Goal: Use online tool/utility

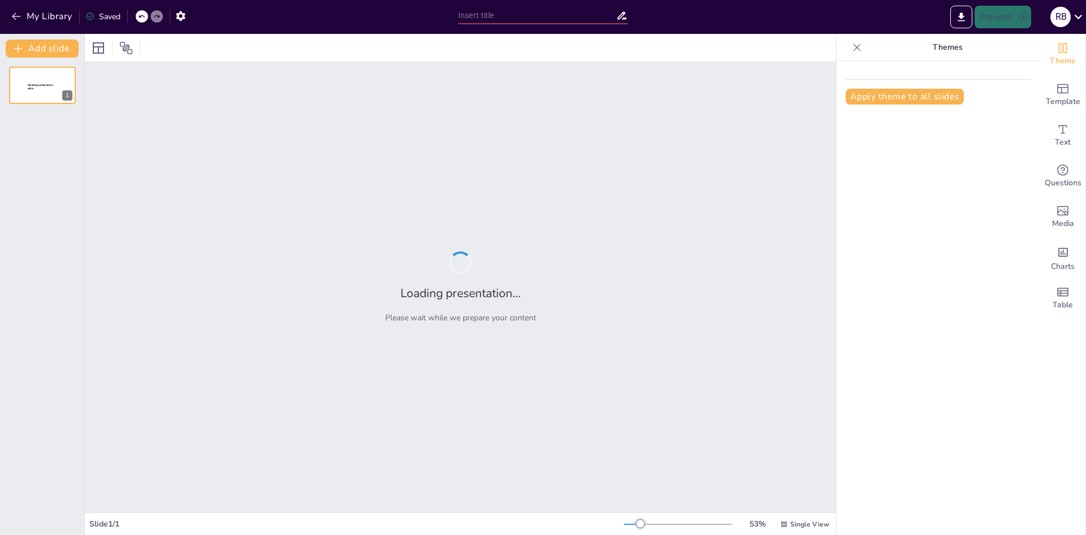
type input "[PERSON_NAME] vs [PERSON_NAME]: Un Estudio de Tradiciones Masónicas"
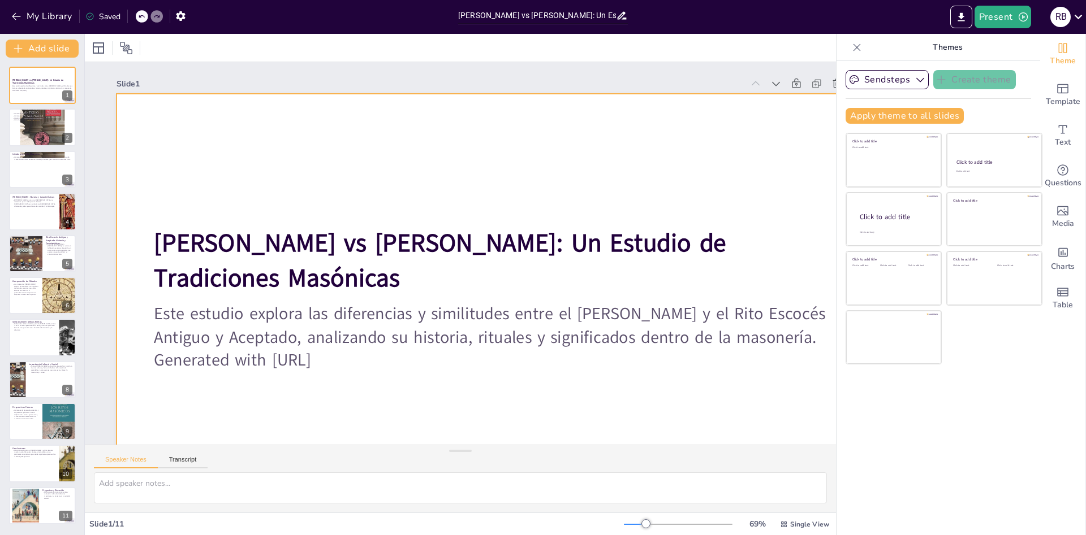
scroll to position [64, 0]
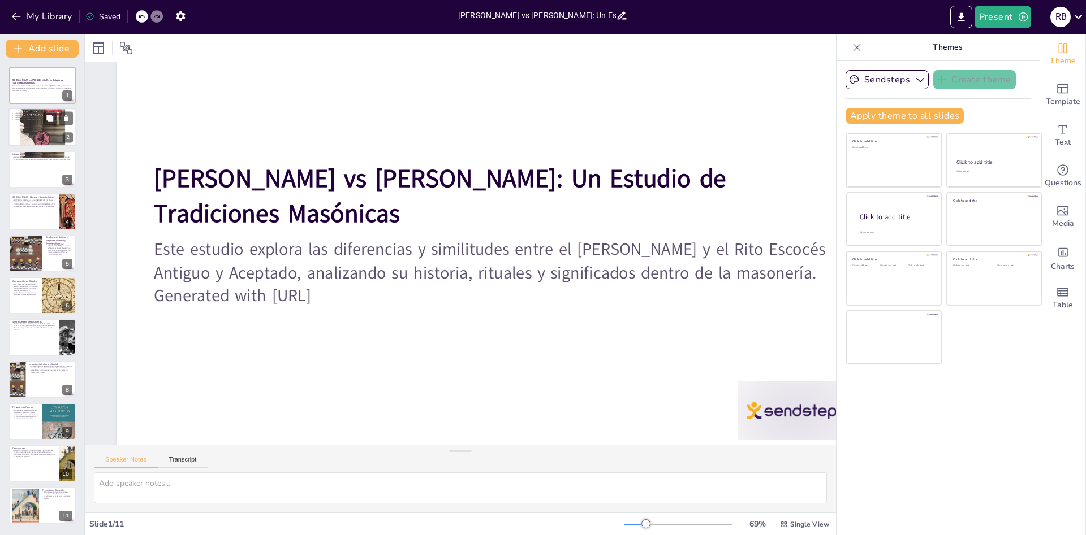
click at [31, 126] on div at bounding box center [42, 127] width 68 height 68
type textarea "La ética es un [PERSON_NAME] fundamental en la [DEMOGRAPHIC_DATA], guiando a lo…"
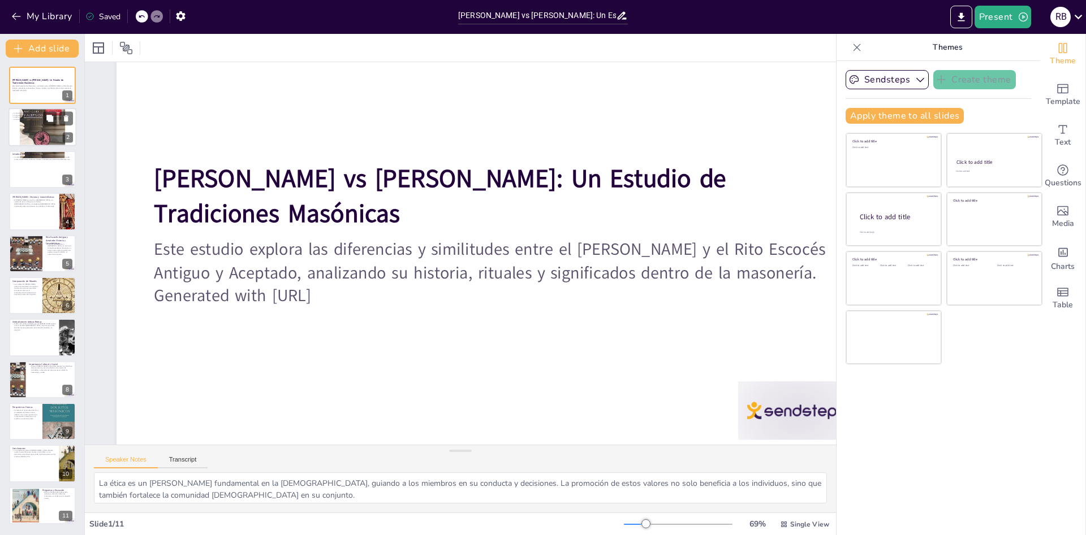
scroll to position [0, 0]
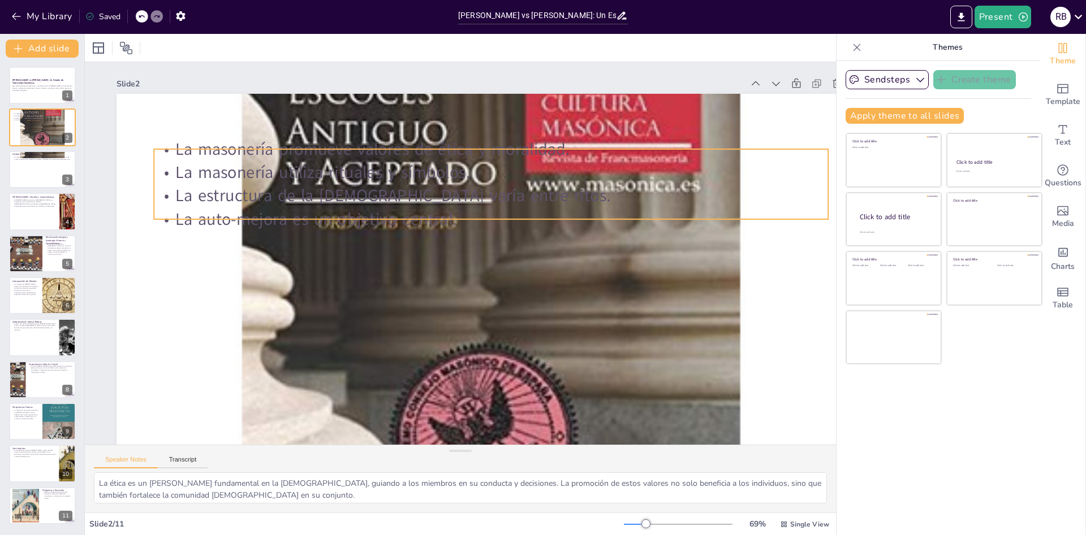
click at [178, 149] on p "La masonería promueve valores de ética y moralidad." at bounding box center [501, 153] width 673 height 94
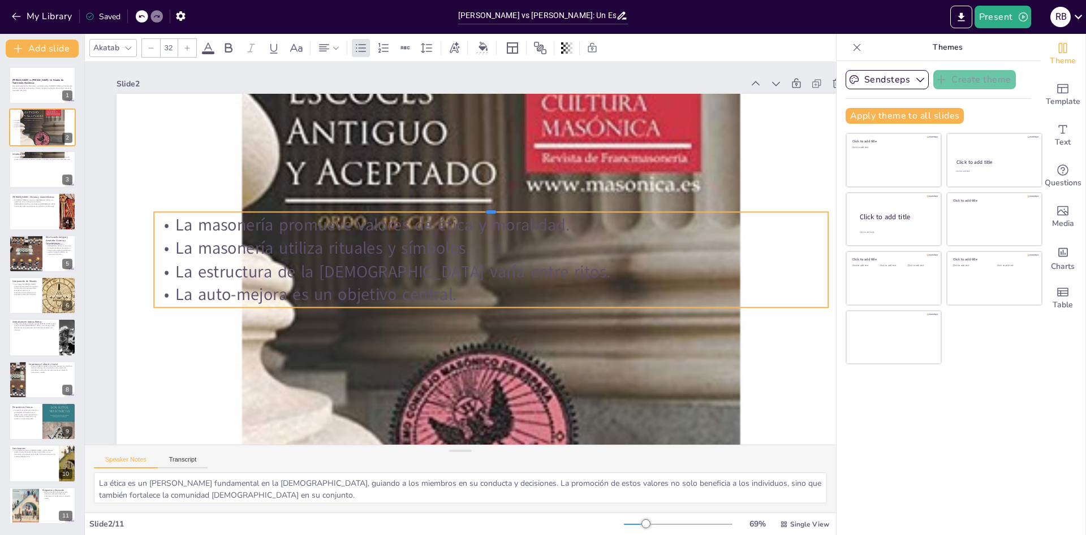
drag, startPoint x: 178, startPoint y: 149, endPoint x: 188, endPoint y: 316, distance: 167.7
click at [188, 316] on div "La masonería promueve valores de ética y moralidad. La [DEMOGRAPHIC_DATA] utili…" at bounding box center [485, 308] width 789 height 498
drag, startPoint x: 434, startPoint y: 211, endPoint x: 345, endPoint y: 205, distance: 89.6
click at [345, 205] on div at bounding box center [496, 206] width 671 height 79
drag, startPoint x: 772, startPoint y: 212, endPoint x: 776, endPoint y: 201, distance: 11.4
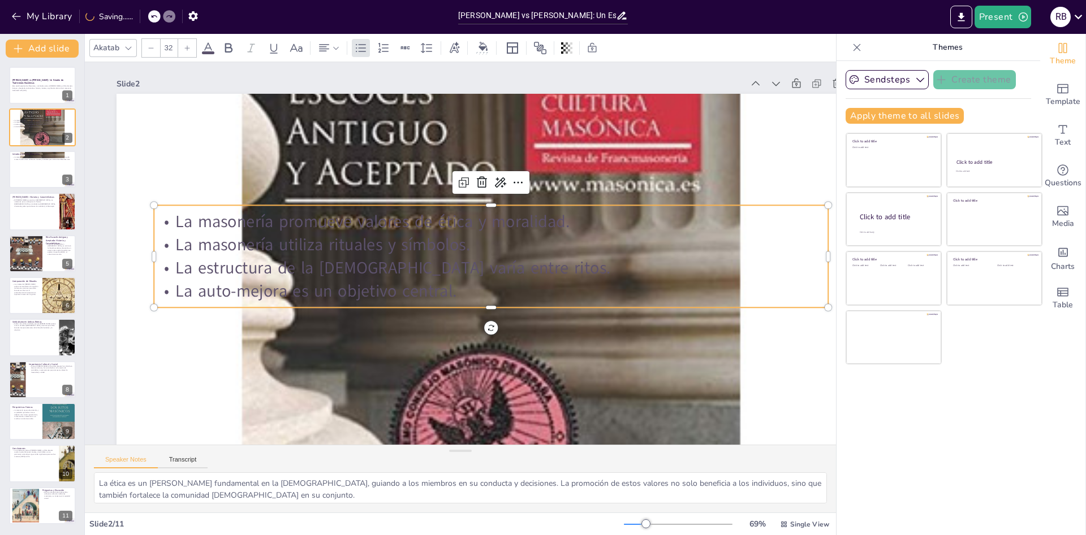
click at [775, 202] on div "La masonería promueve valores de ética y moralidad. La [DEMOGRAPHIC_DATA] utili…" at bounding box center [490, 260] width 681 height 172
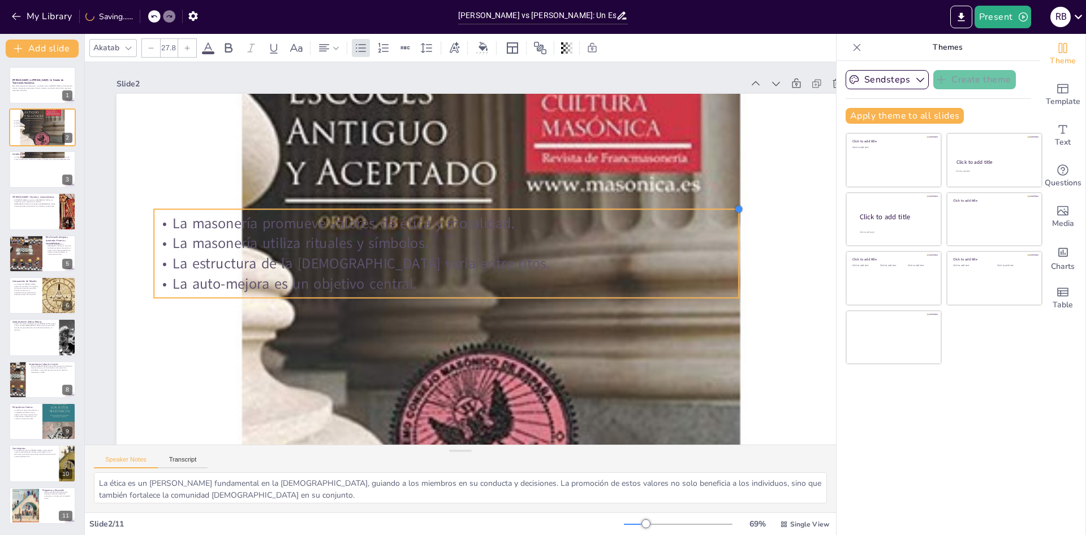
type input "28.5"
drag, startPoint x: 827, startPoint y: 195, endPoint x: 369, endPoint y: 206, distance: 458.7
click at [369, 206] on div "La masonería promueve valores de ética y moralidad. La [DEMOGRAPHIC_DATA] utili…" at bounding box center [485, 307] width 789 height 497
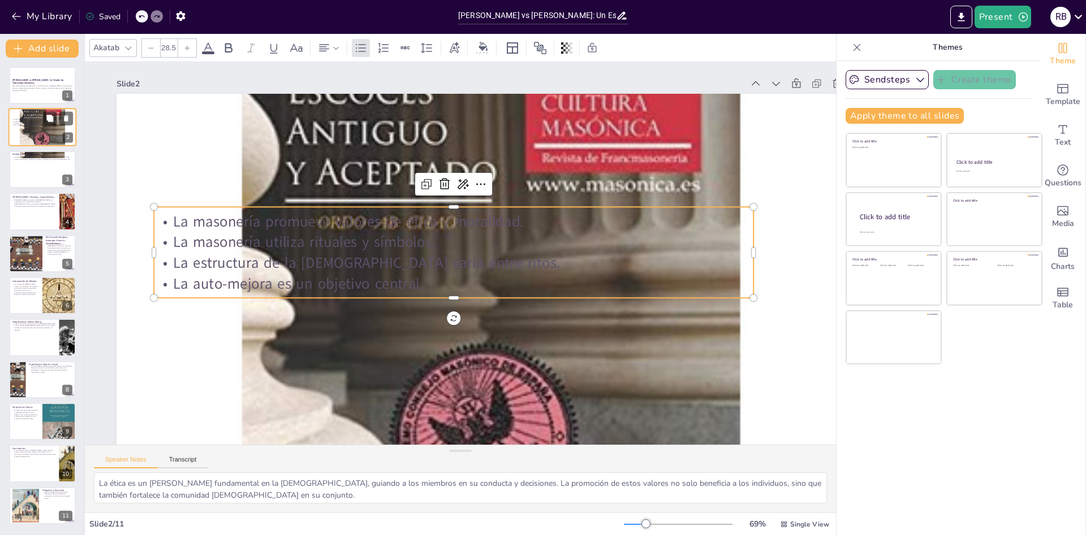
click at [53, 126] on p "La auto-mejora es un objetivo central." at bounding box center [39, 126] width 54 height 2
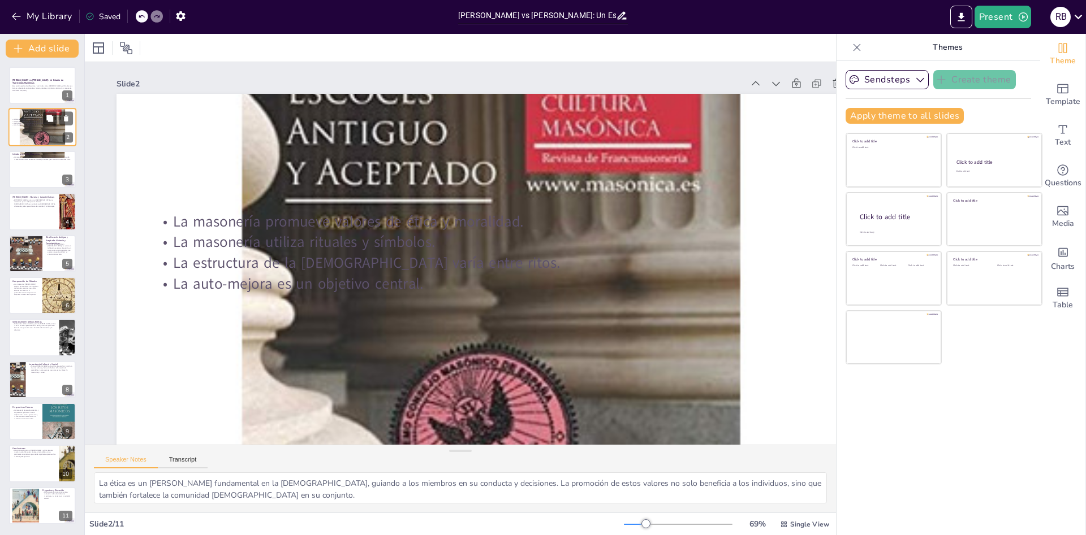
scroll to position [51, 0]
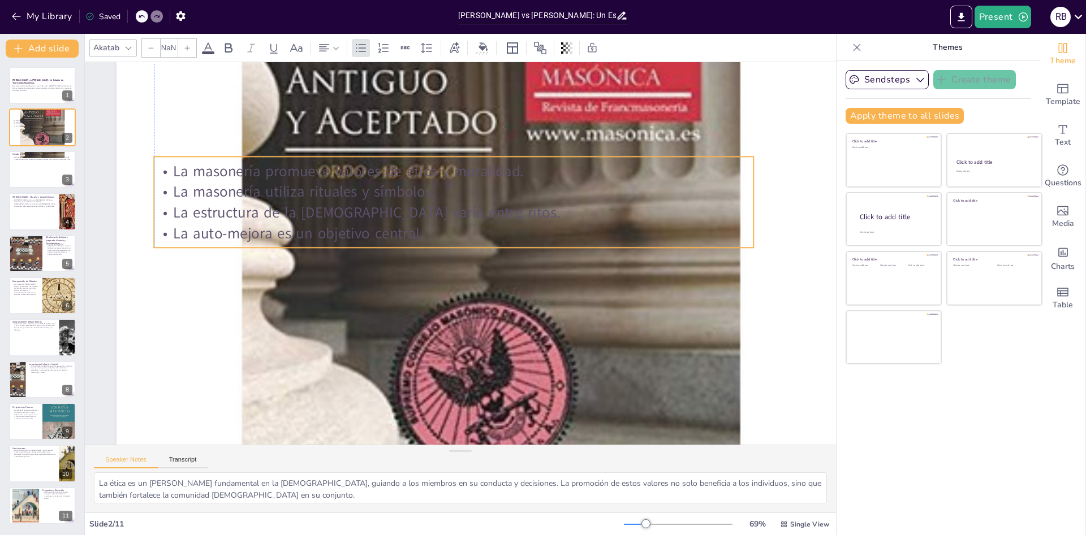
click at [417, 231] on p "La auto-mejora es un objetivo central." at bounding box center [460, 232] width 577 height 205
type input "28.5"
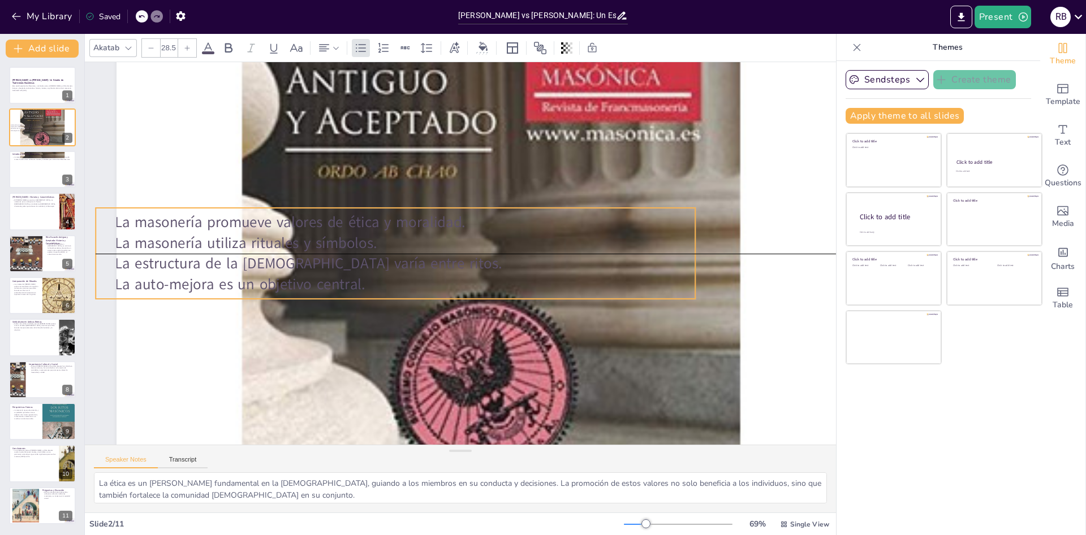
drag, startPoint x: 417, startPoint y: 231, endPoint x: 333, endPoint y: 271, distance: 92.8
click at [357, 278] on p "La auto-mejora es un objetivo central." at bounding box center [501, 195] width 530 height 318
click at [42, 174] on div at bounding box center [42, 169] width 68 height 38
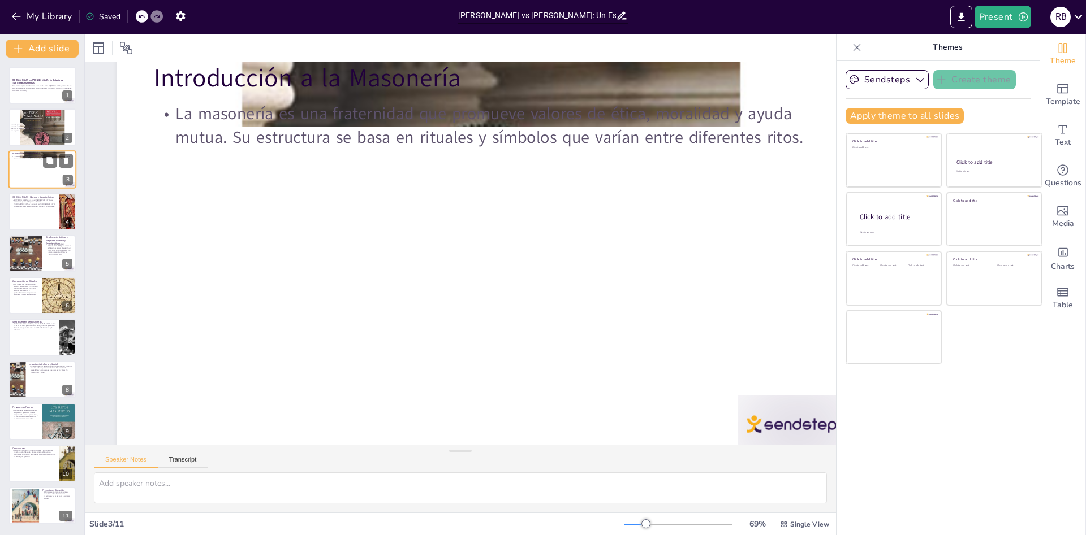
scroll to position [0, 0]
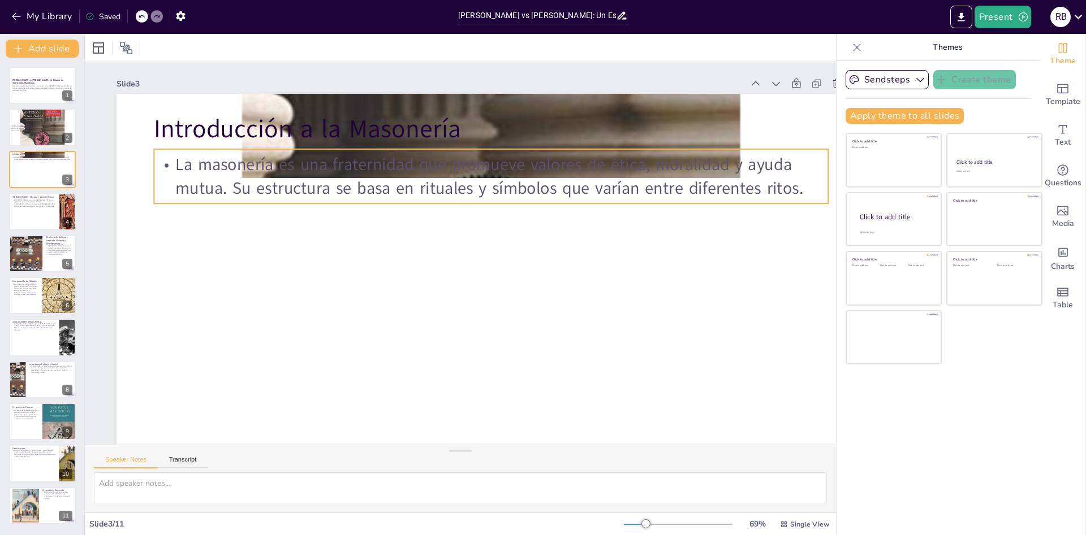
click at [304, 172] on p "La masonería es una fraternidad que promueve valores de ética, moralidad y ayud…" at bounding box center [498, 180] width 675 height 116
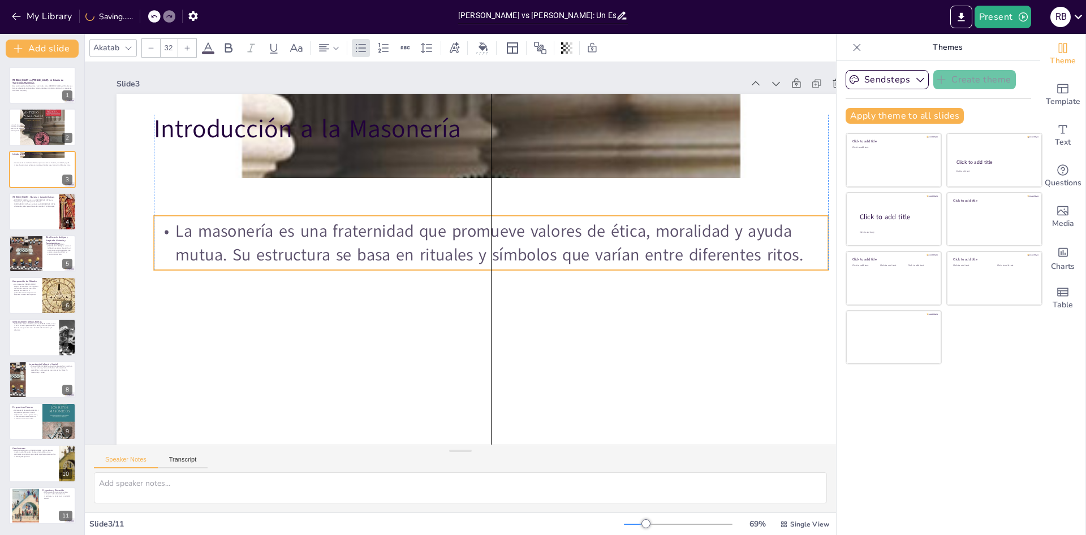
drag, startPoint x: 314, startPoint y: 202, endPoint x: 308, endPoint y: 268, distance: 65.9
click at [309, 269] on div "La masonería es una fraternidad que promueve valores de ética, moralidad y ayud…" at bounding box center [487, 272] width 440 height 577
click at [48, 229] on div "[PERSON_NAME]: Historia y Características El [PERSON_NAME] se originó en [GEOGR…" at bounding box center [42, 211] width 68 height 38
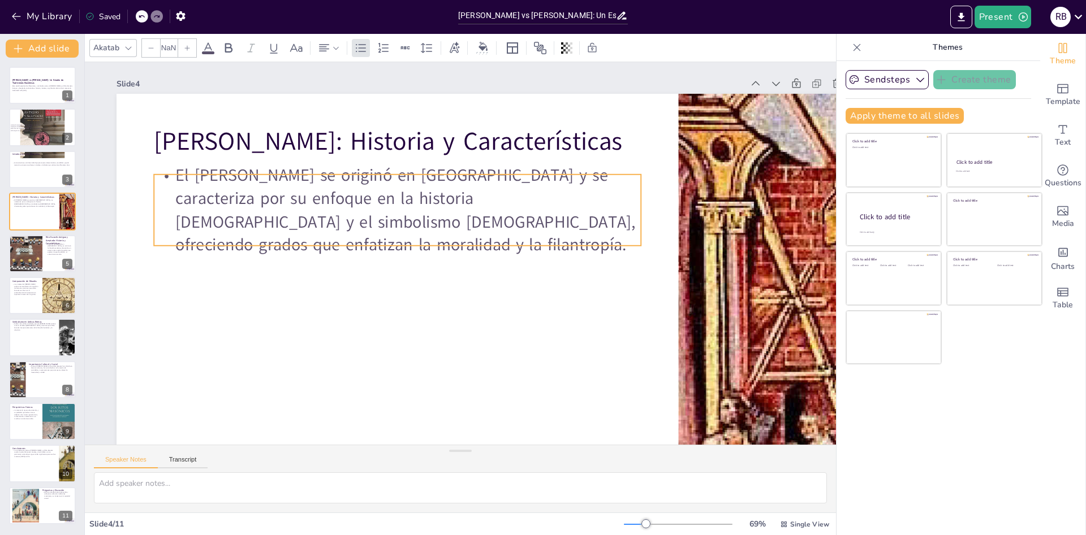
type input "32"
click at [620, 231] on p "El [PERSON_NAME] se originó en [GEOGRAPHIC_DATA] y se caracteriza por su enfoqu…" at bounding box center [402, 204] width 494 height 144
click at [33, 252] on div at bounding box center [25, 254] width 51 height 38
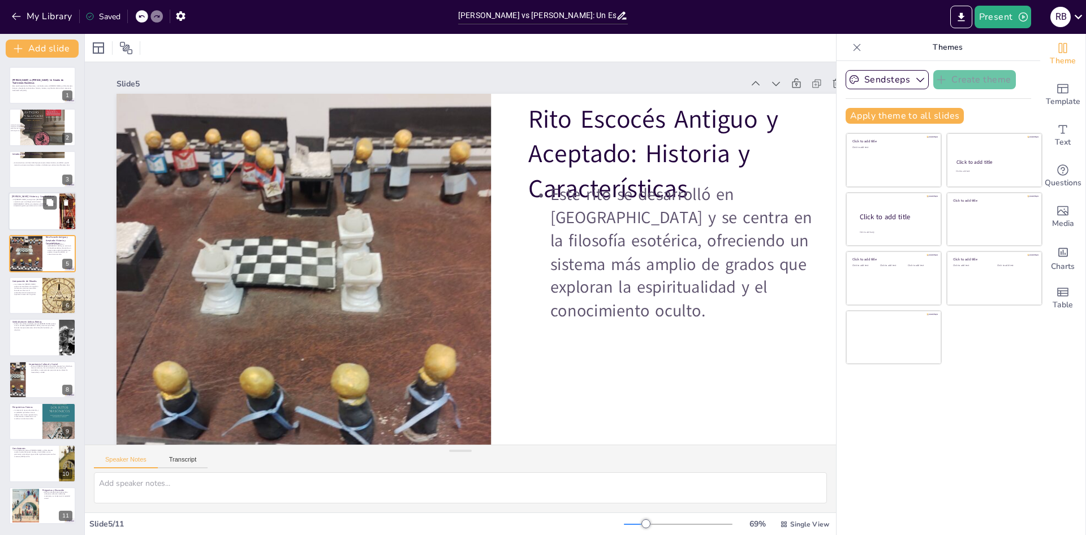
click at [20, 215] on div at bounding box center [42, 211] width 68 height 38
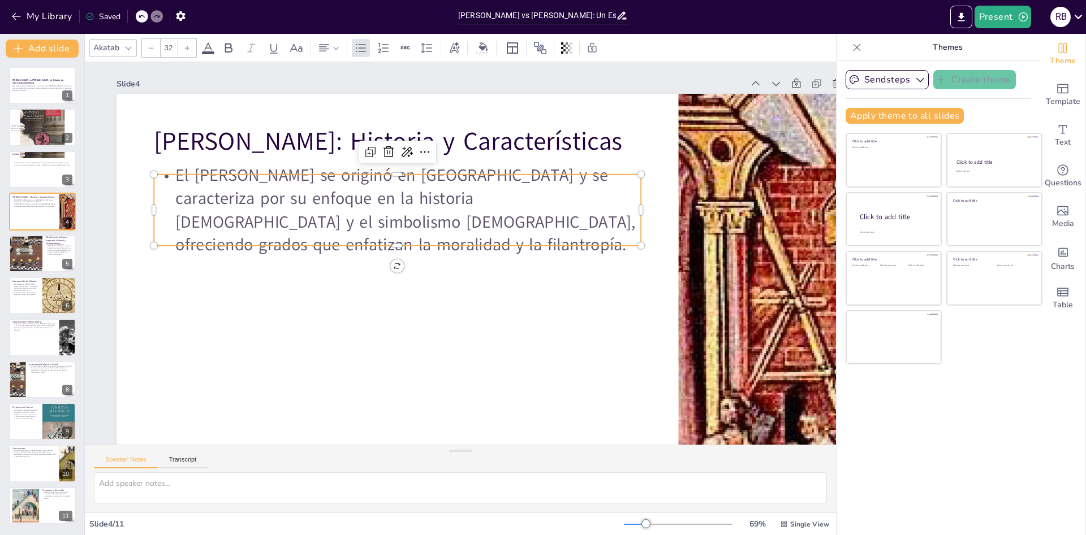
click at [619, 233] on p "El [PERSON_NAME] se originó en [GEOGRAPHIC_DATA] y se caracteriza por su enfoqu…" at bounding box center [402, 204] width 494 height 144
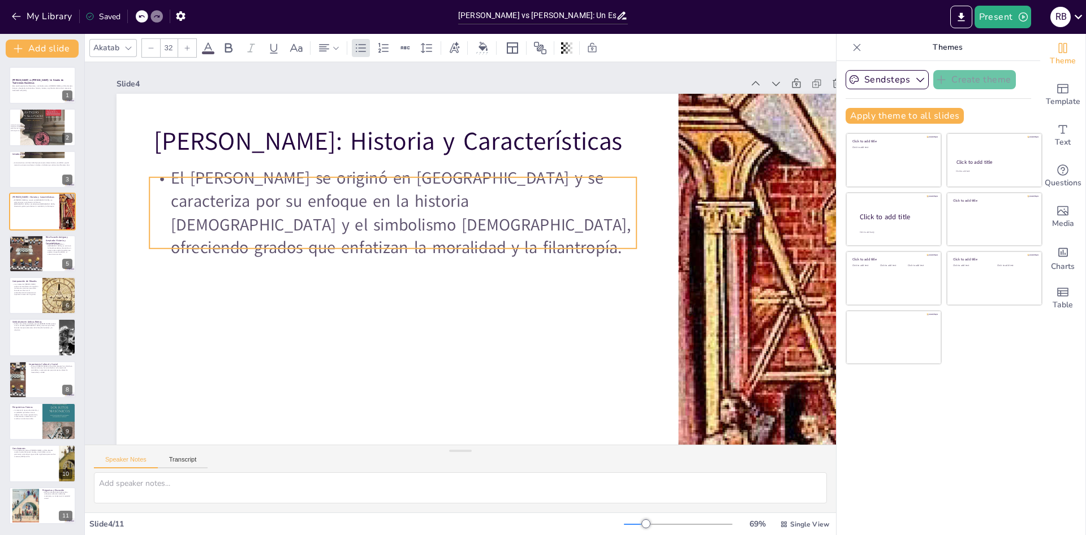
click at [616, 234] on p "El [PERSON_NAME] se originó en [GEOGRAPHIC_DATA] y se caracteriza por su enfoqu…" at bounding box center [397, 207] width 494 height 144
click at [172, 188] on p "El [PERSON_NAME] se originó en [GEOGRAPHIC_DATA] y se caracteriza por su enfoqu…" at bounding box center [397, 207] width 494 height 144
click at [615, 240] on p "El [PERSON_NAME] se originó en [GEOGRAPHIC_DATA] y se caracteriza por su enfoqu…" at bounding box center [402, 200] width 495 height 192
click at [43, 252] on div at bounding box center [42, 254] width 68 height 38
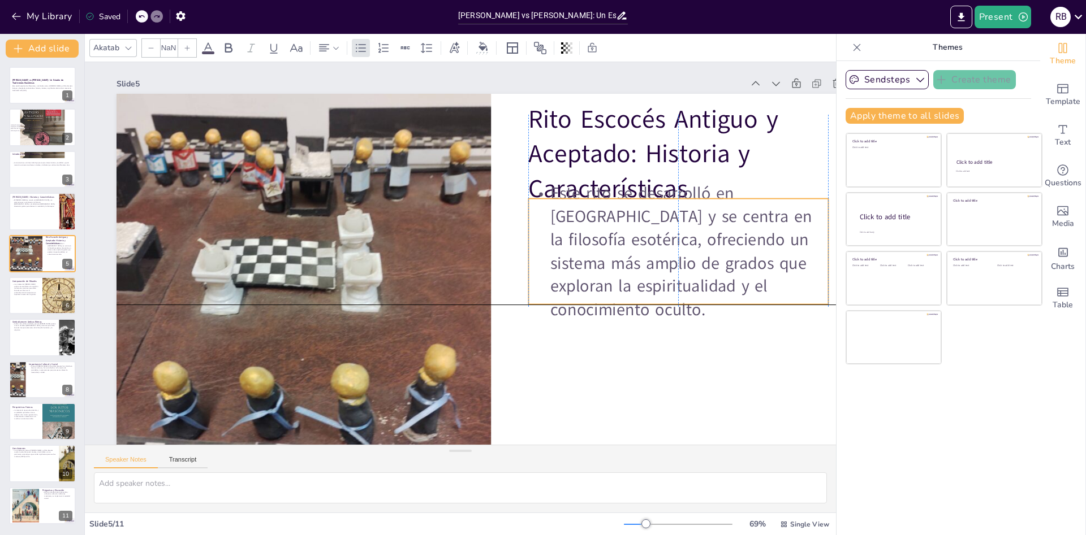
click at [719, 299] on p "Este rito se desarrolló en [GEOGRAPHIC_DATA] y se centra en la filosofía esotér…" at bounding box center [677, 274] width 313 height 170
type input "32"
click at [733, 297] on p "Este rito se desarrolló en [GEOGRAPHIC_DATA] y se centra en la filosofía esotér…" at bounding box center [677, 274] width 313 height 170
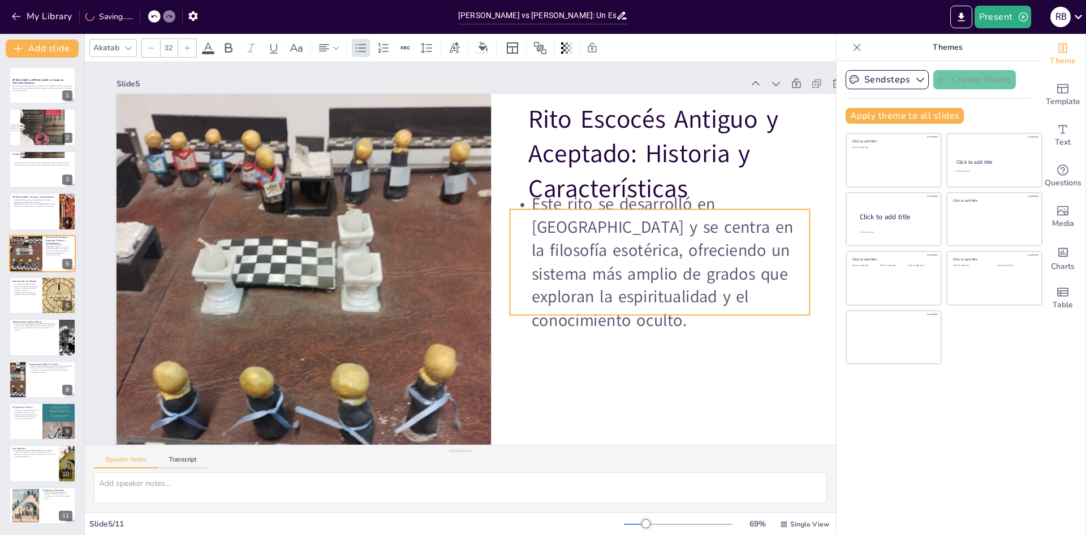
drag, startPoint x: 729, startPoint y: 297, endPoint x: 711, endPoint y: 308, distance: 21.5
click at [711, 308] on p "Este rito se desarrolló en [GEOGRAPHIC_DATA] y se centra en la filosofía esotér…" at bounding box center [657, 283] width 313 height 170
click at [529, 213] on p "Este rito se desarrolló en [GEOGRAPHIC_DATA] y se centra en la filosofía esotér…" at bounding box center [657, 283] width 313 height 170
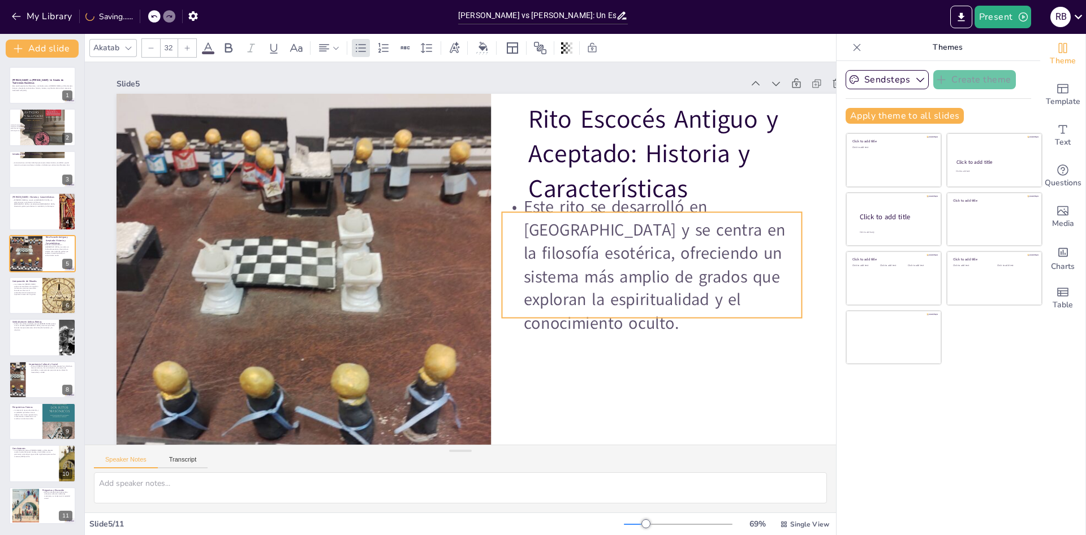
drag, startPoint x: 531, startPoint y: 213, endPoint x: 524, endPoint y: 215, distance: 8.4
click at [524, 215] on p "Este rito se desarrolló en [GEOGRAPHIC_DATA] y se centra en la filosofía esotér…" at bounding box center [638, 324] width 328 height 226
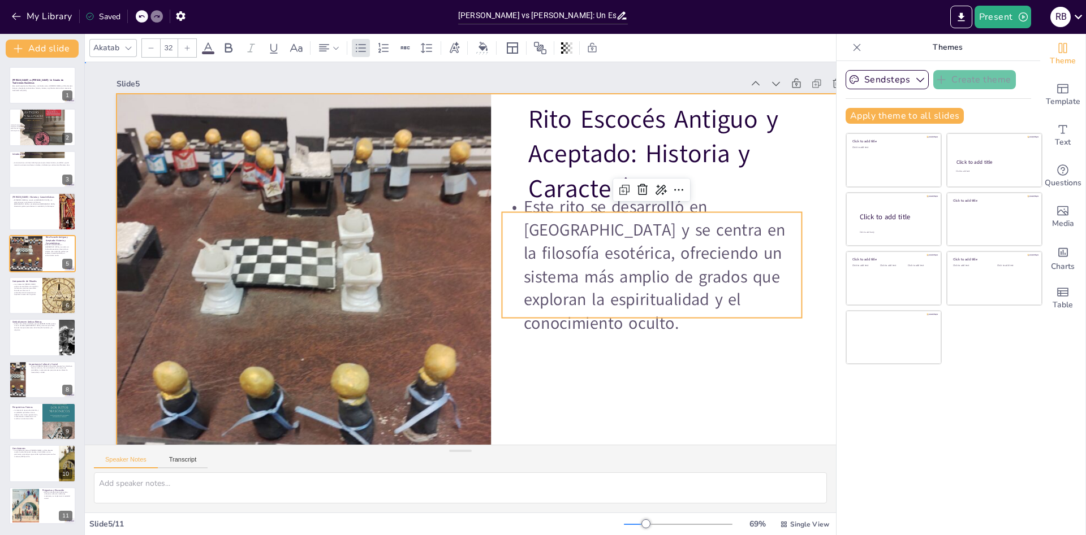
click at [563, 384] on div at bounding box center [485, 307] width 789 height 497
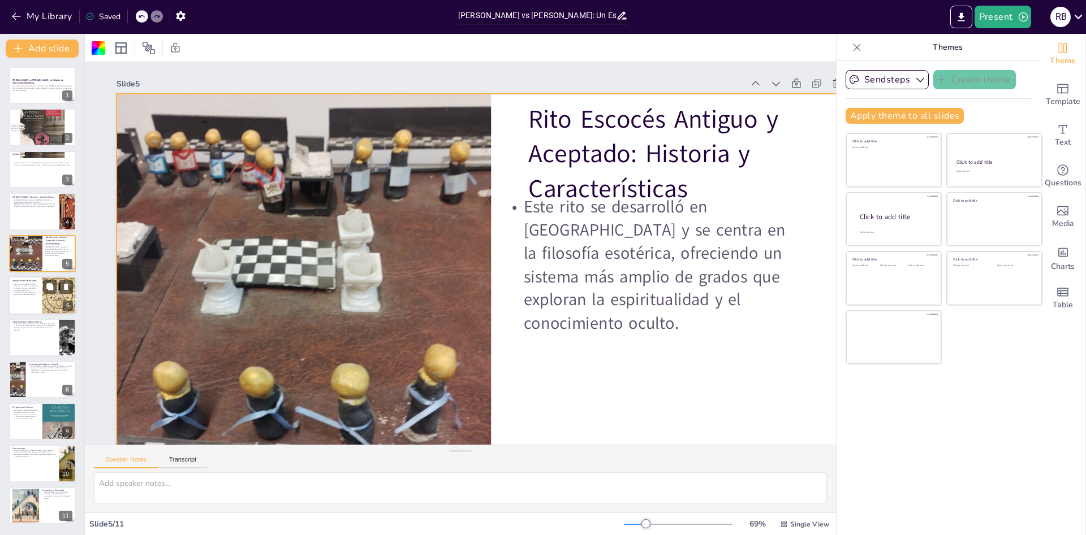
drag, startPoint x: 57, startPoint y: 261, endPoint x: 45, endPoint y: 278, distance: 21.2
click at [56, 262] on div at bounding box center [42, 253] width 67 height 37
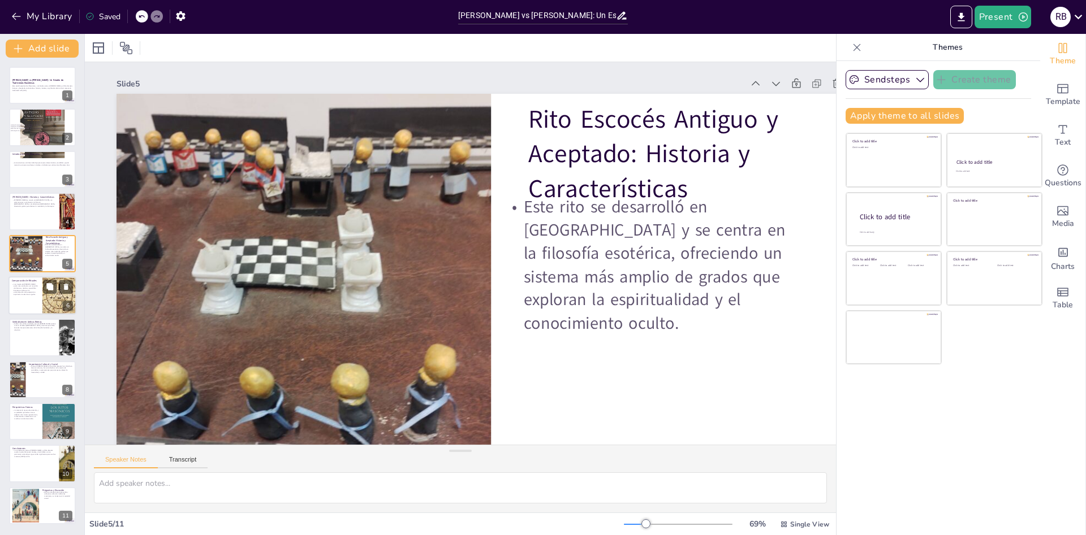
scroll to position [51, 0]
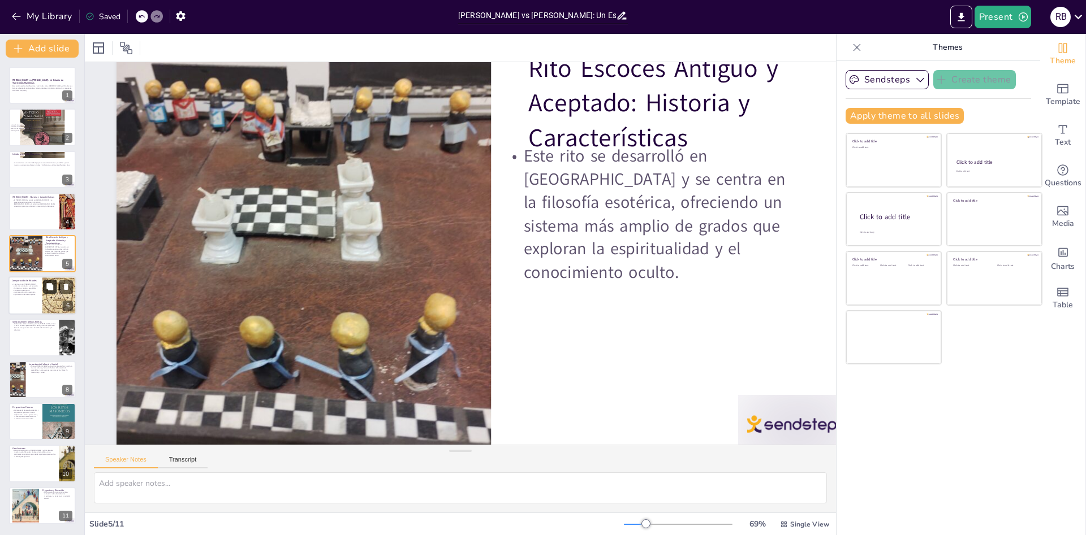
click at [44, 293] on button at bounding box center [50, 287] width 14 height 14
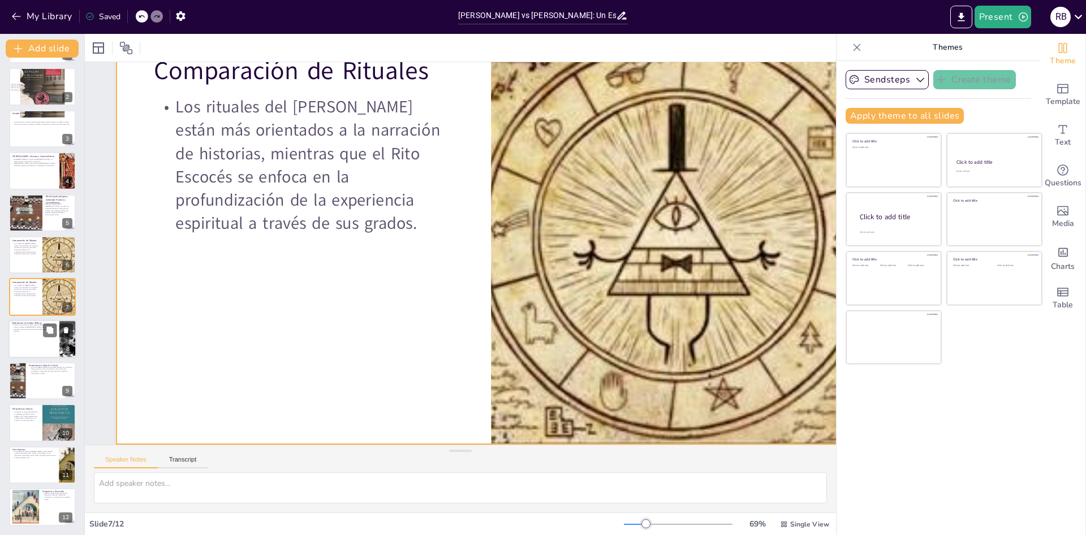
scroll to position [70, 0]
click at [39, 334] on div at bounding box center [42, 339] width 68 height 38
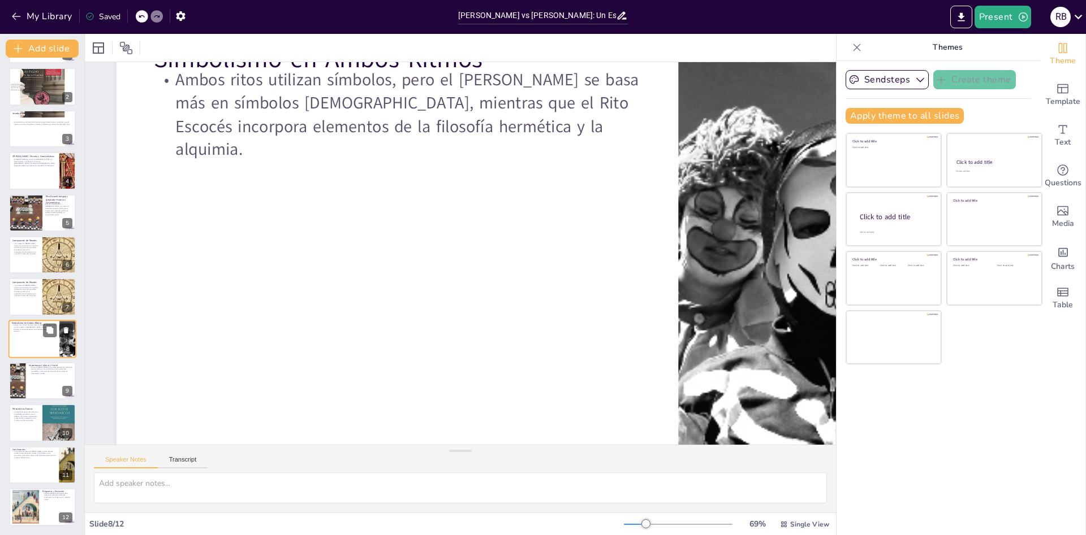
scroll to position [0, 0]
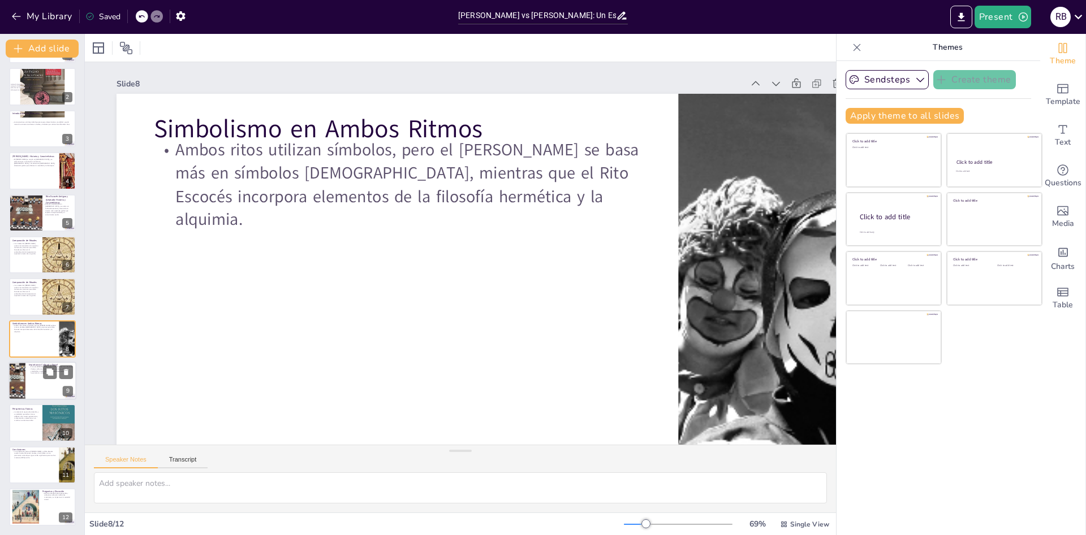
click at [22, 378] on div at bounding box center [17, 381] width 51 height 38
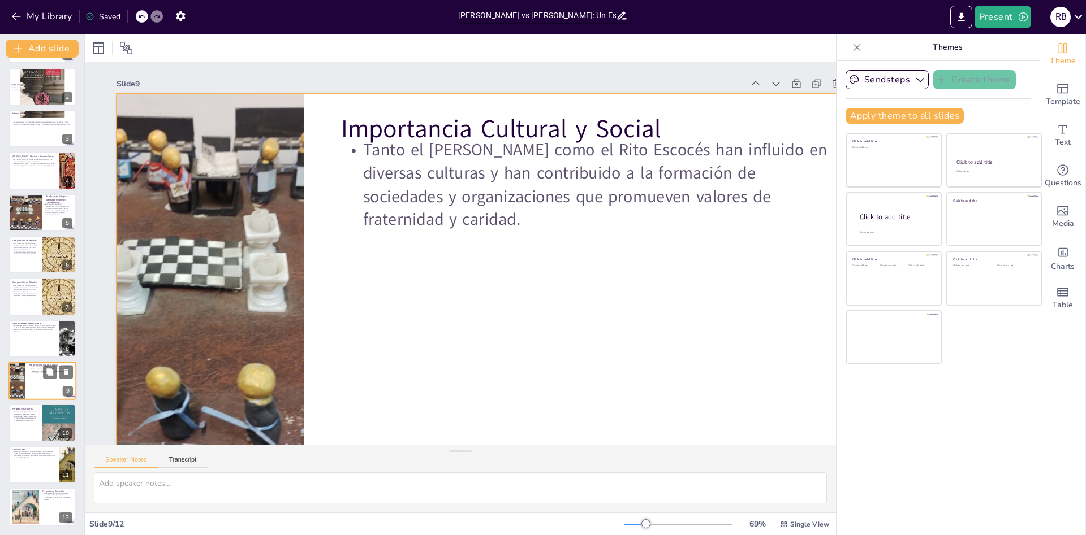
click at [36, 379] on div at bounding box center [42, 381] width 68 height 38
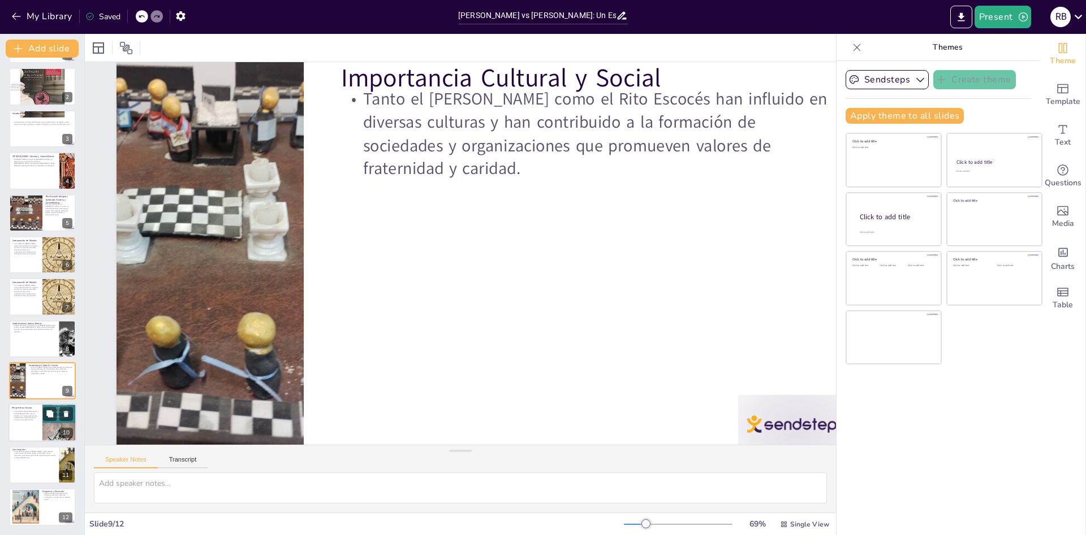
click at [32, 419] on p "La masonería sigue evolucionando, y es probable que ambos ritos se adapten a la…" at bounding box center [25, 416] width 27 height 11
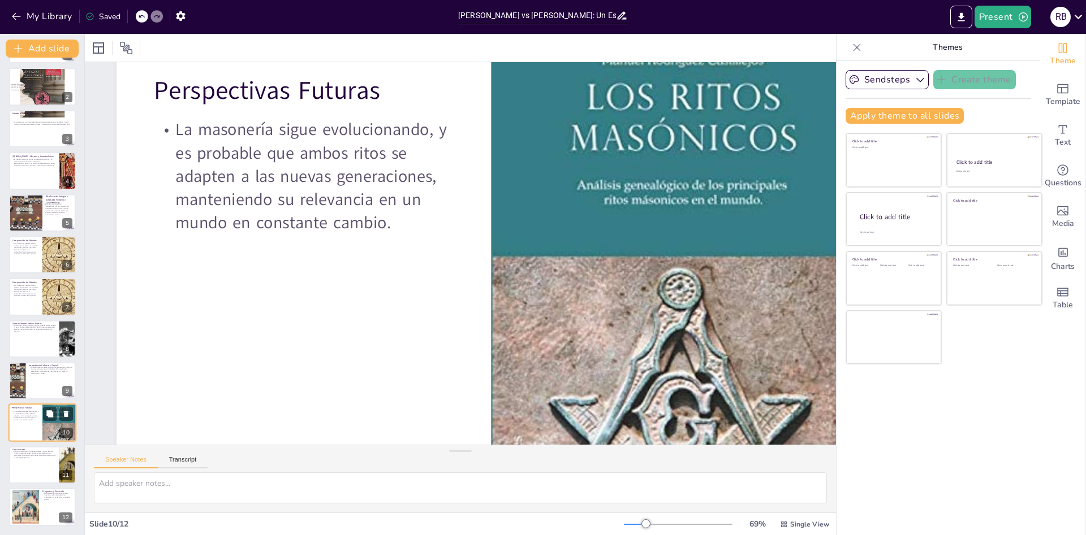
scroll to position [0, 0]
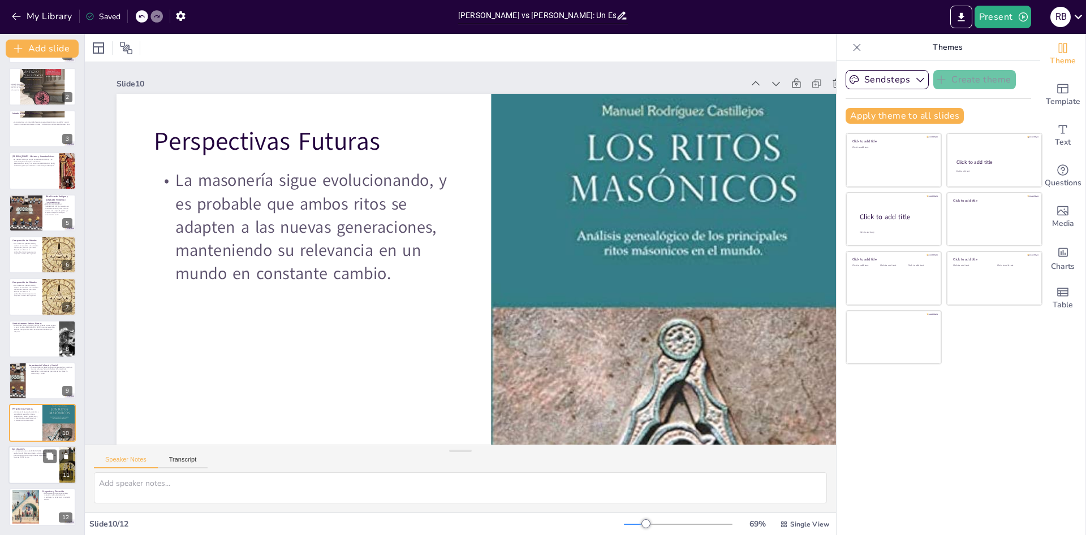
click at [47, 464] on div at bounding box center [42, 465] width 68 height 38
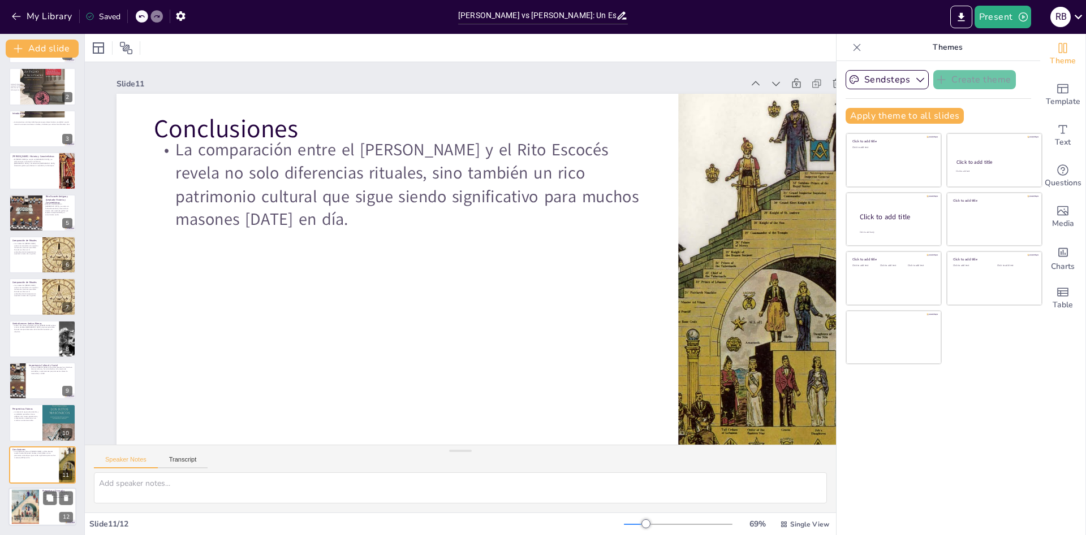
click at [41, 513] on div at bounding box center [42, 507] width 68 height 38
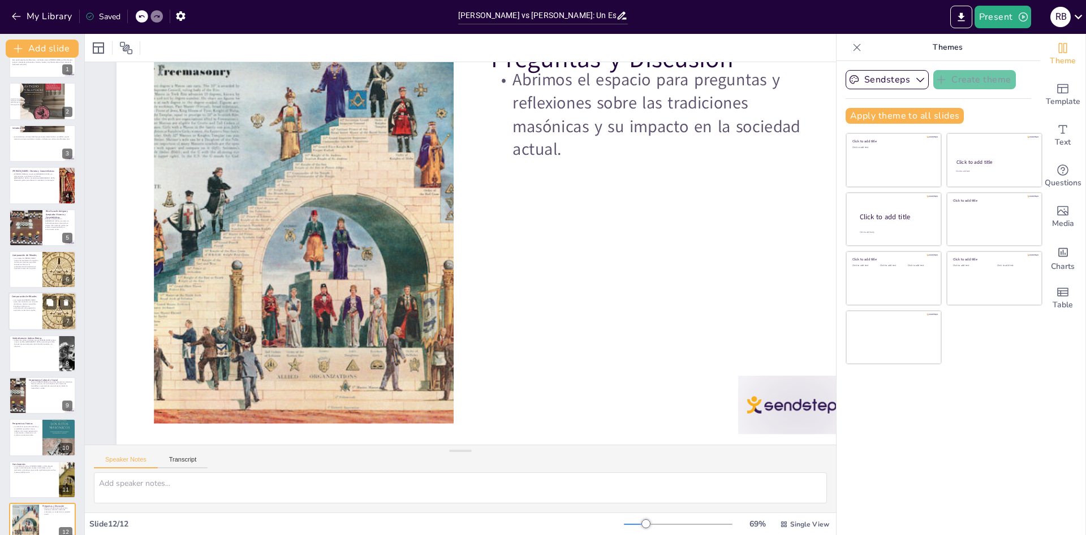
scroll to position [41, 0]
